Goal: Information Seeking & Learning: Learn about a topic

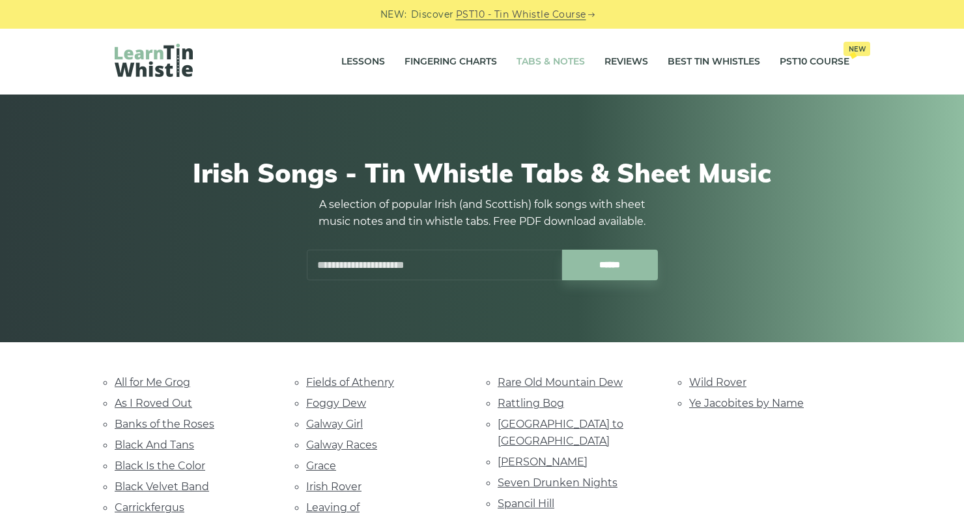
click at [546, 50] on link "Tabs & Notes" at bounding box center [551, 62] width 68 height 33
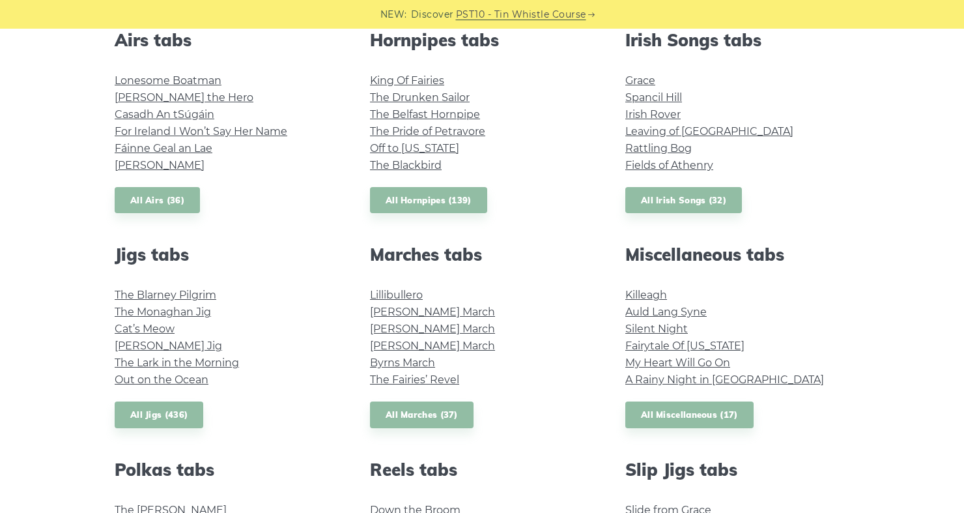
scroll to position [532, 0]
click at [434, 412] on link "All Marches (37)" at bounding box center [422, 414] width 104 height 27
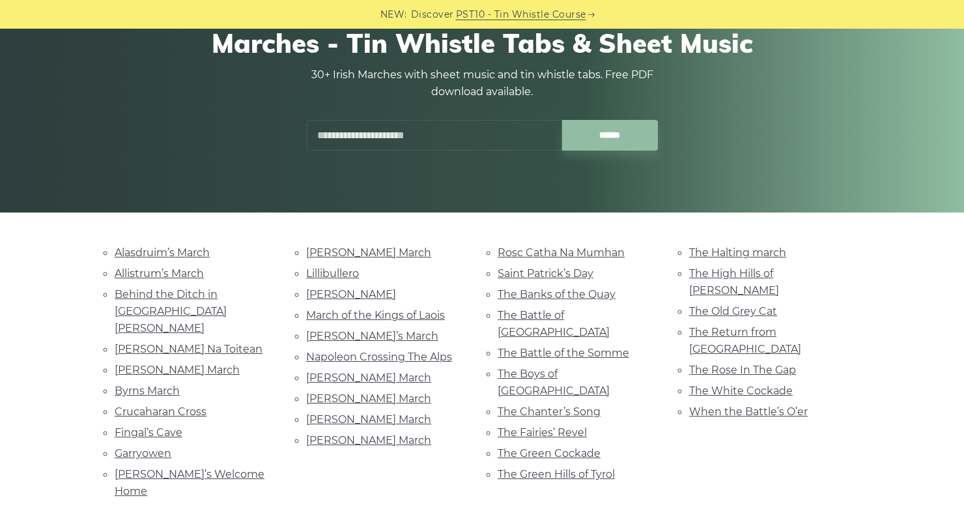
scroll to position [132, 0]
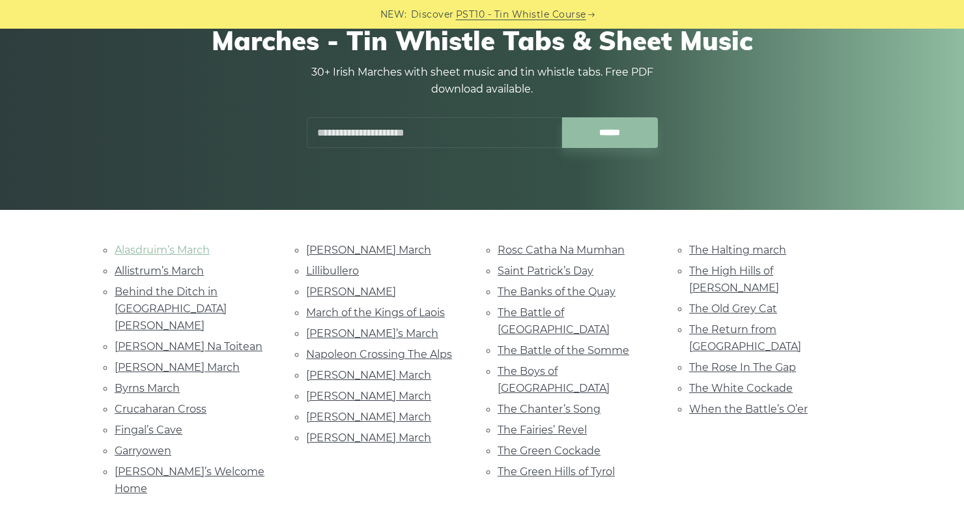
click at [186, 244] on link "Alasdruim’s March" at bounding box center [162, 250] width 95 height 12
click at [199, 403] on link "Crucaharan Cross" at bounding box center [161, 409] width 92 height 12
click at [590, 403] on link "The Chanter’s Song" at bounding box center [549, 409] width 103 height 12
click at [739, 403] on link "When the Battle’s O’er" at bounding box center [748, 409] width 119 height 12
click at [575, 424] on link "The Fairies’ Revel" at bounding box center [542, 430] width 89 height 12
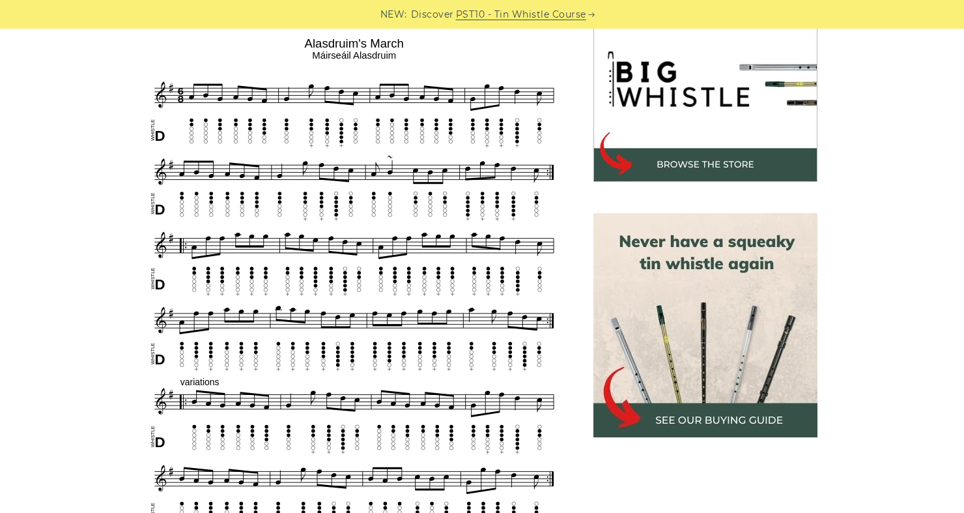
scroll to position [414, 0]
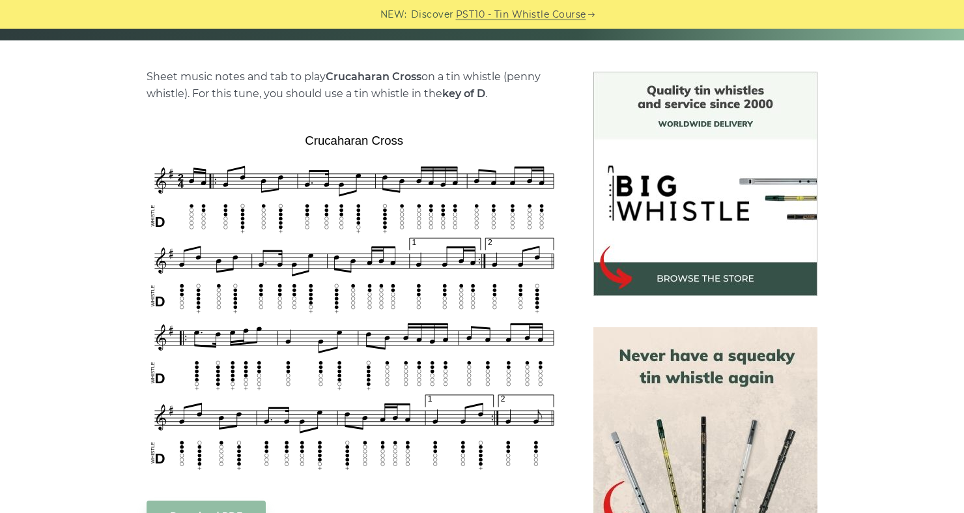
scroll to position [301, 0]
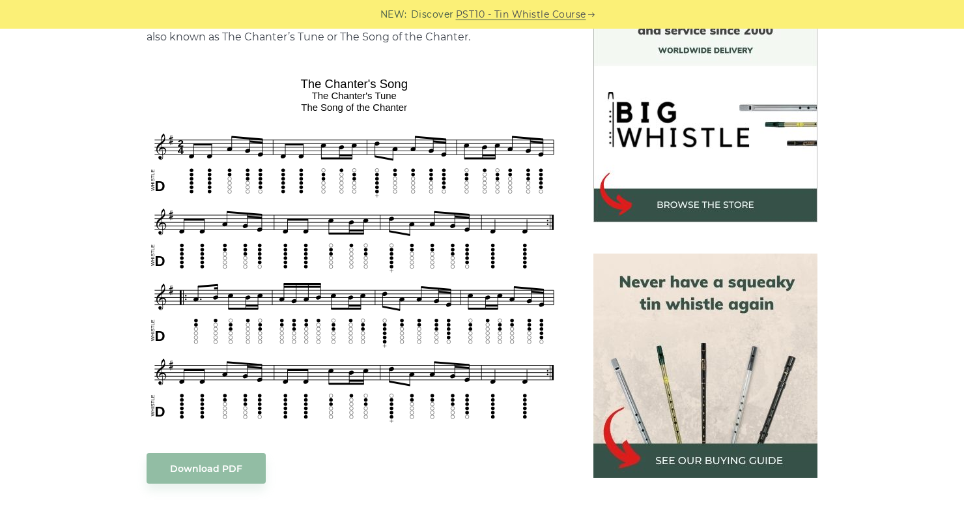
scroll to position [374, 0]
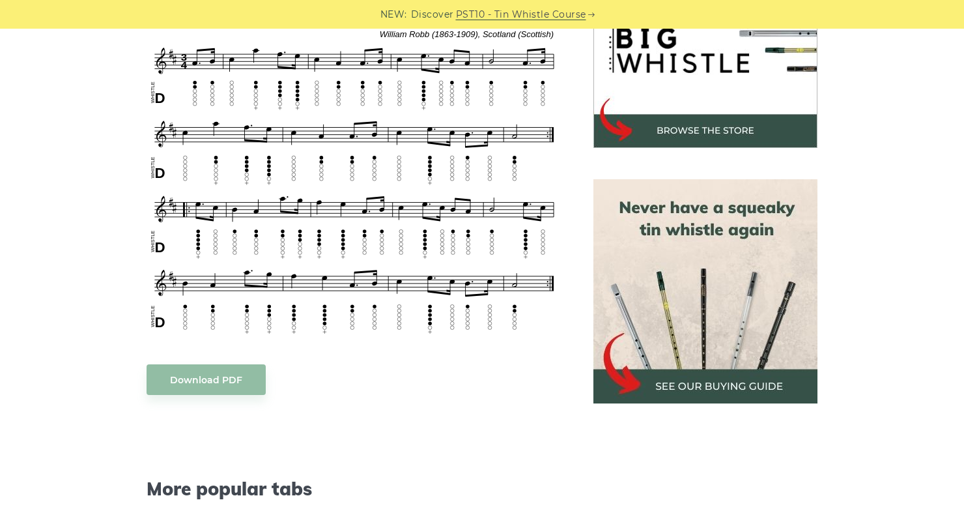
scroll to position [450, 0]
